Goal: Navigation & Orientation: Understand site structure

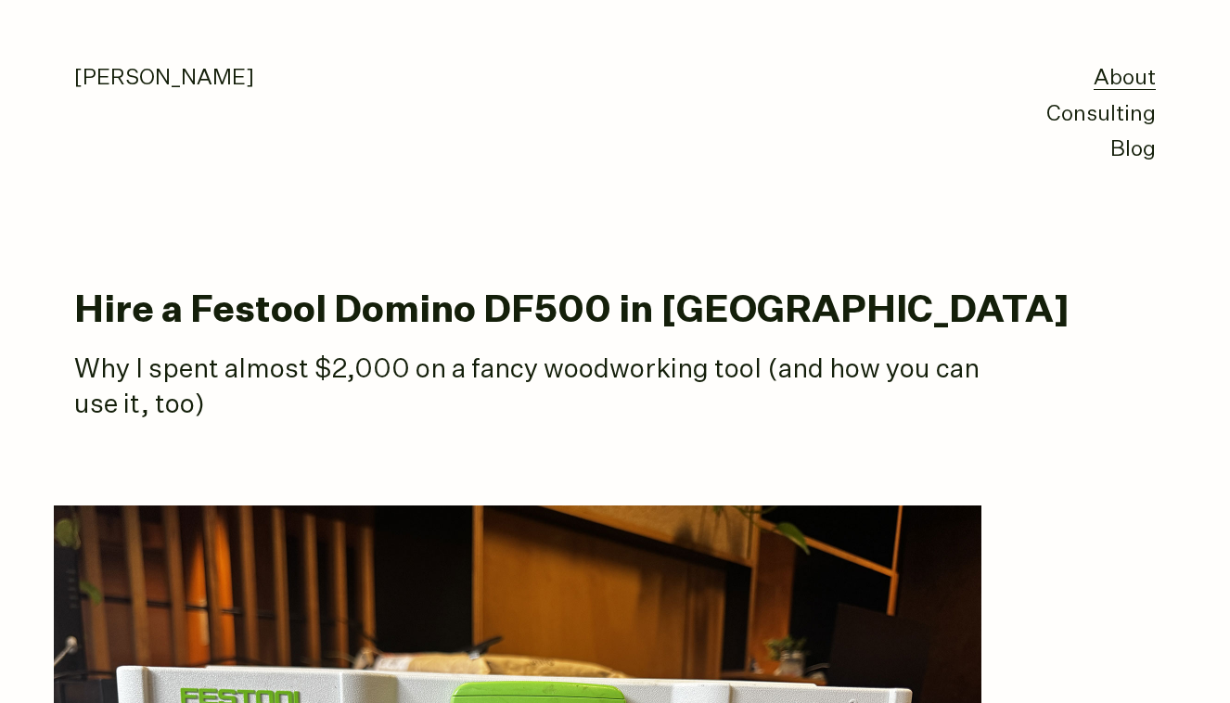
click at [1112, 68] on link "About" at bounding box center [1125, 79] width 62 height 22
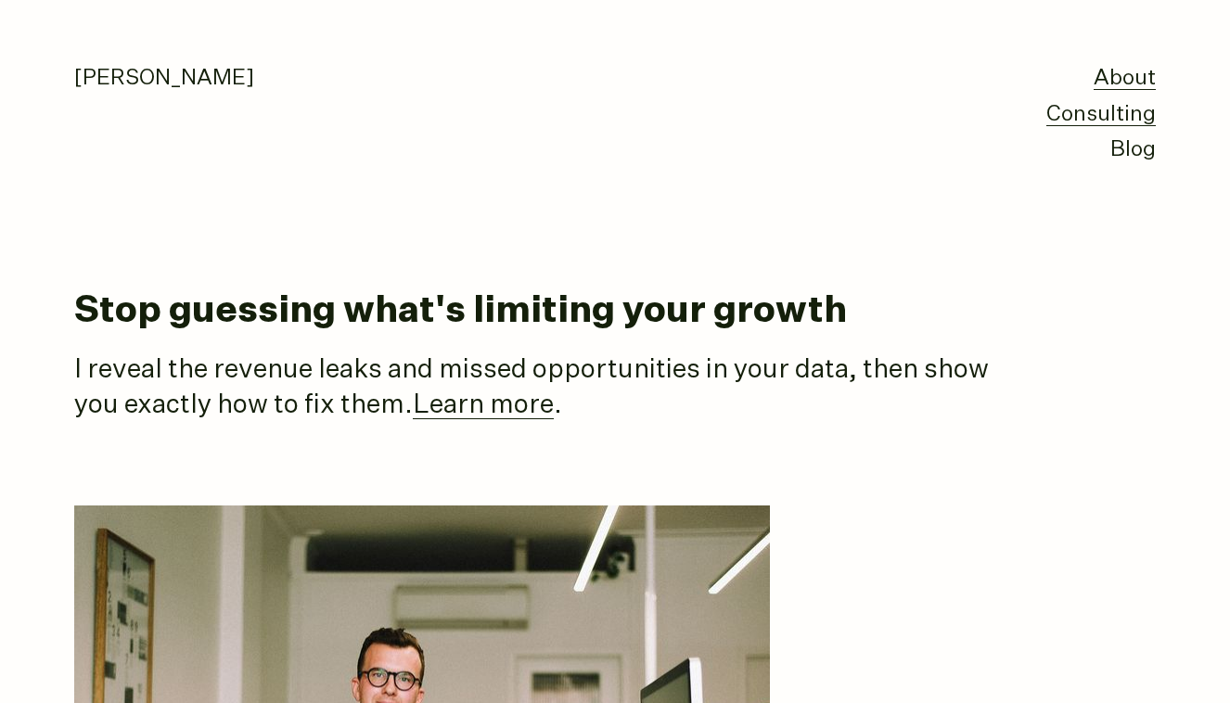
click at [1115, 115] on link "Consulting" at bounding box center [1100, 115] width 109 height 22
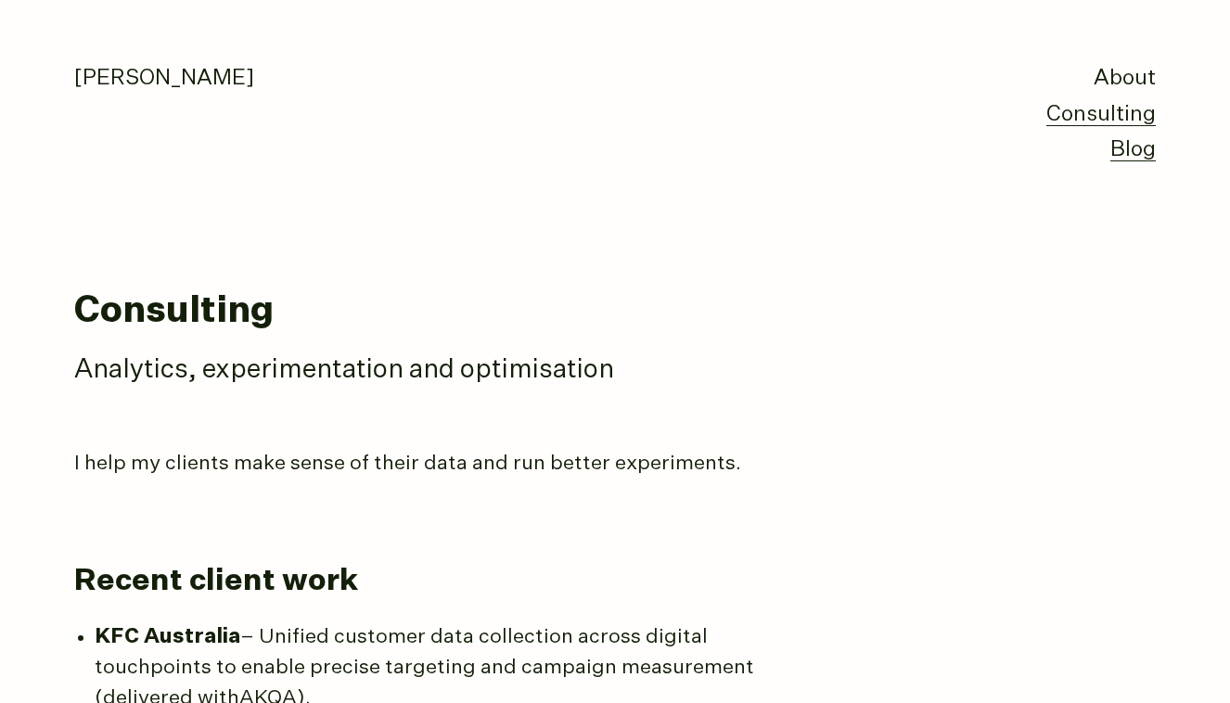
click at [1129, 153] on link "Blog" at bounding box center [1132, 150] width 45 height 22
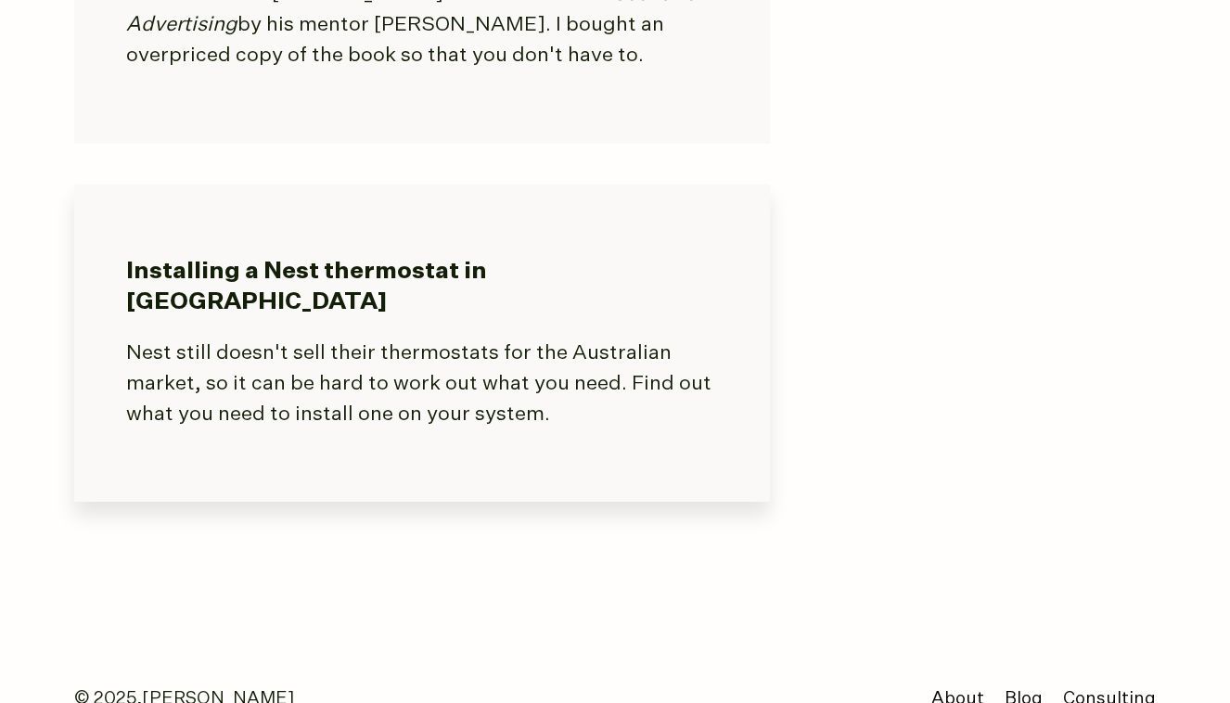
scroll to position [3399, 0]
